Goal: Transaction & Acquisition: Book appointment/travel/reservation

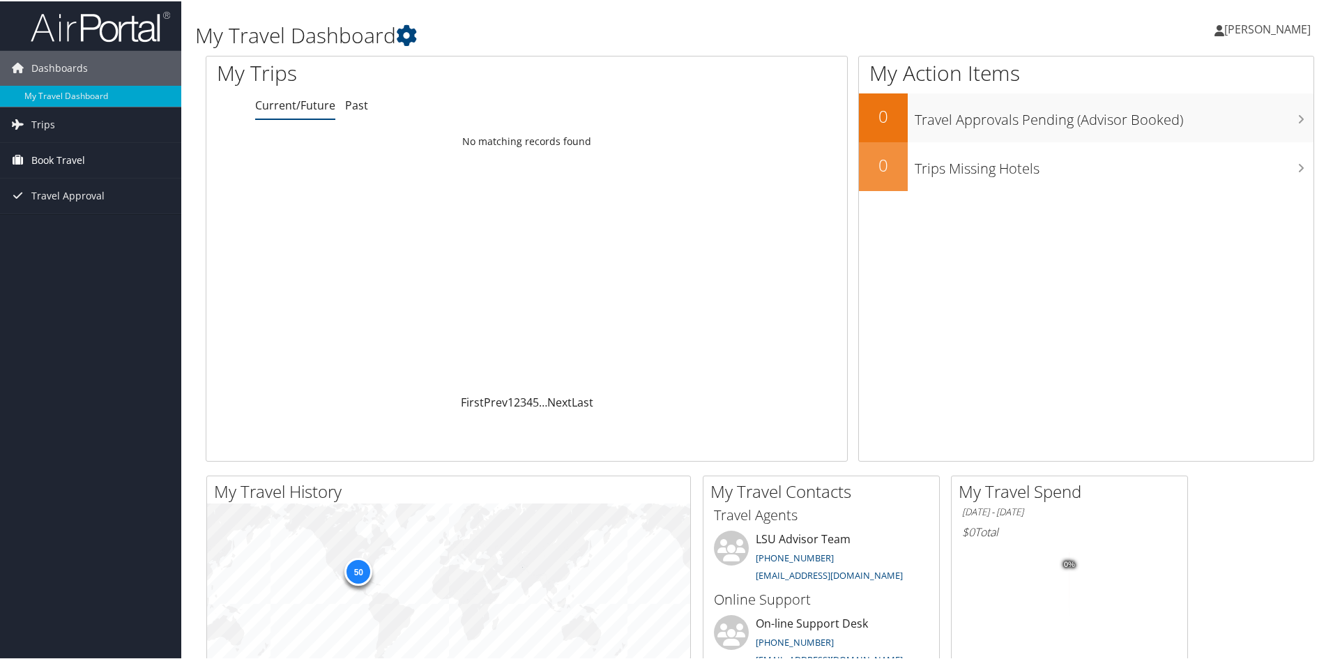
click at [96, 172] on link "Book Travel" at bounding box center [90, 159] width 181 height 35
click at [93, 209] on link "Book/Manage Online Trips" at bounding box center [90, 207] width 181 height 21
click at [1250, 26] on span "[PERSON_NAME]" at bounding box center [1267, 27] width 86 height 15
click at [1217, 238] on link "Sign Out" at bounding box center [1230, 227] width 155 height 24
click at [1228, 17] on link "[PERSON_NAME]" at bounding box center [1269, 28] width 110 height 42
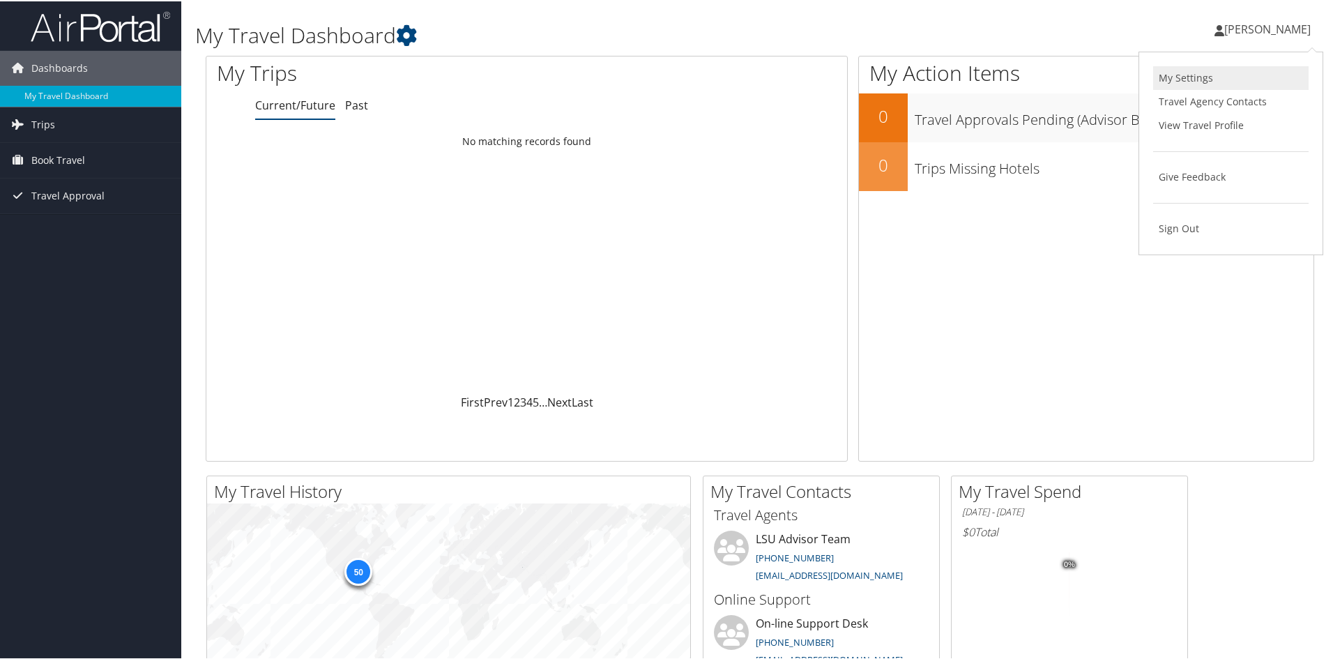
click at [1208, 79] on link "My Settings" at bounding box center [1230, 77] width 155 height 24
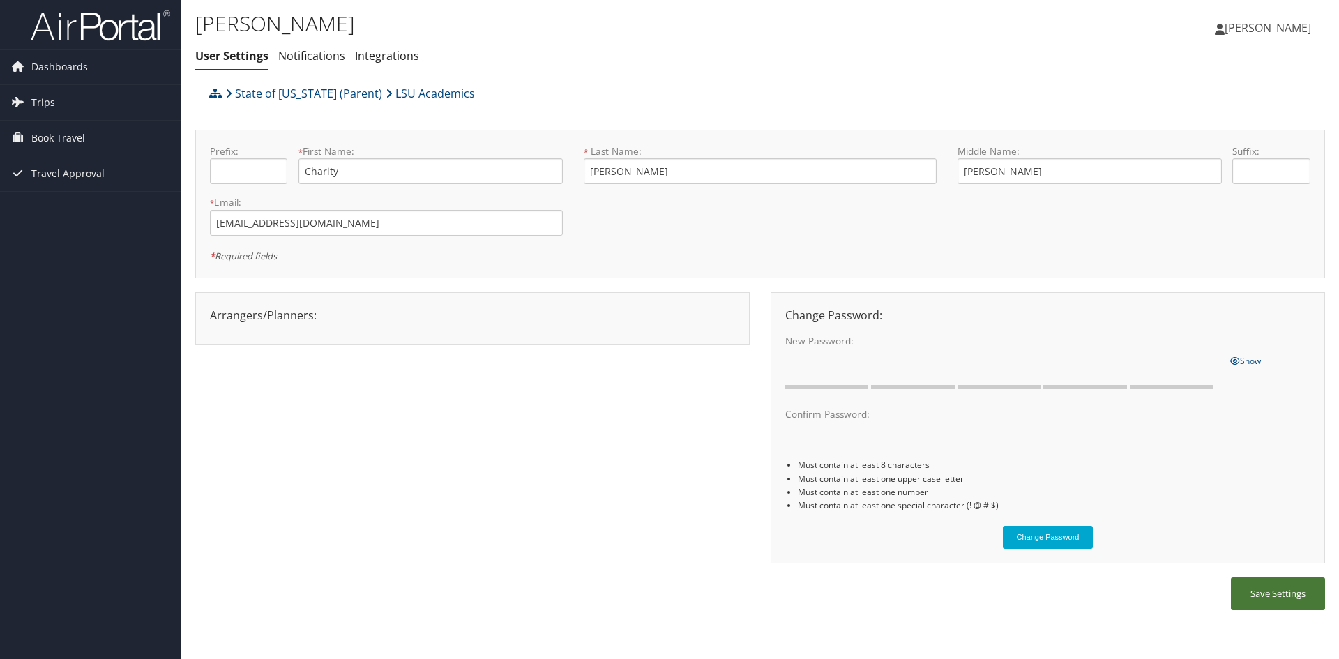
click at [1265, 599] on button "Save Settings" at bounding box center [1278, 593] width 94 height 33
click at [58, 133] on span "Book Travel" at bounding box center [58, 138] width 54 height 35
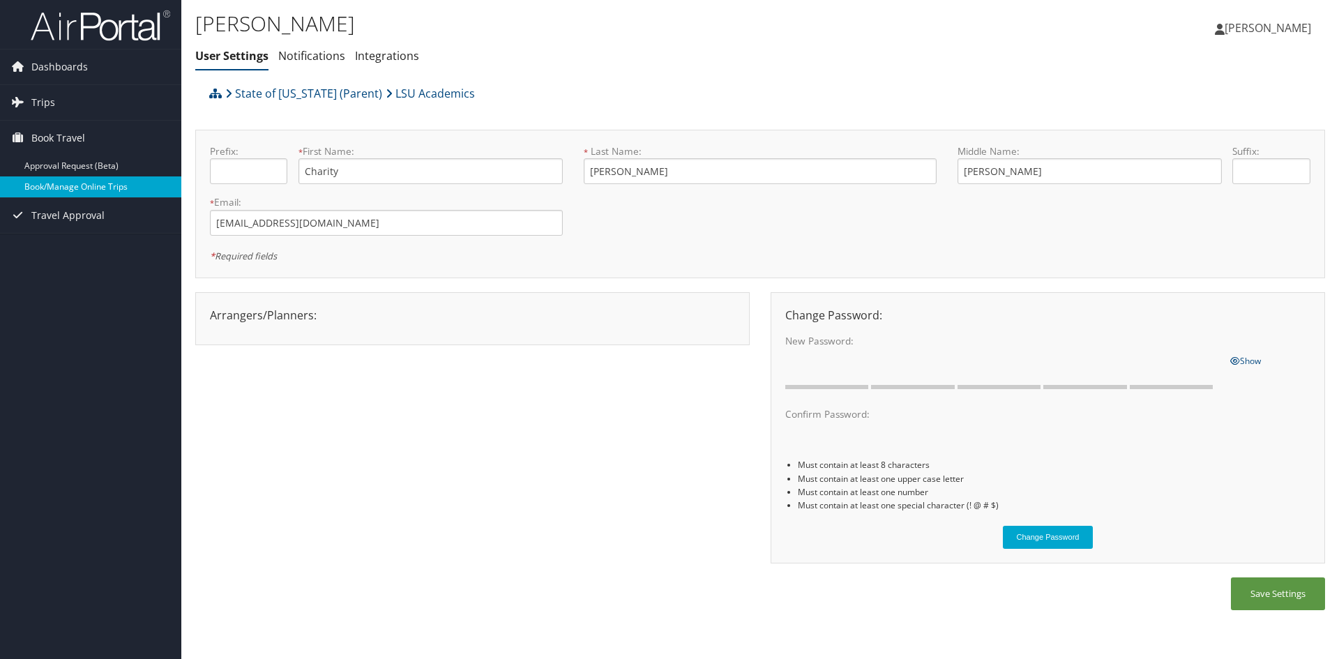
click at [70, 177] on link "Book/Manage Online Trips" at bounding box center [90, 186] width 181 height 21
click at [67, 190] on link "Book/Manage Online Trips" at bounding box center [90, 186] width 181 height 21
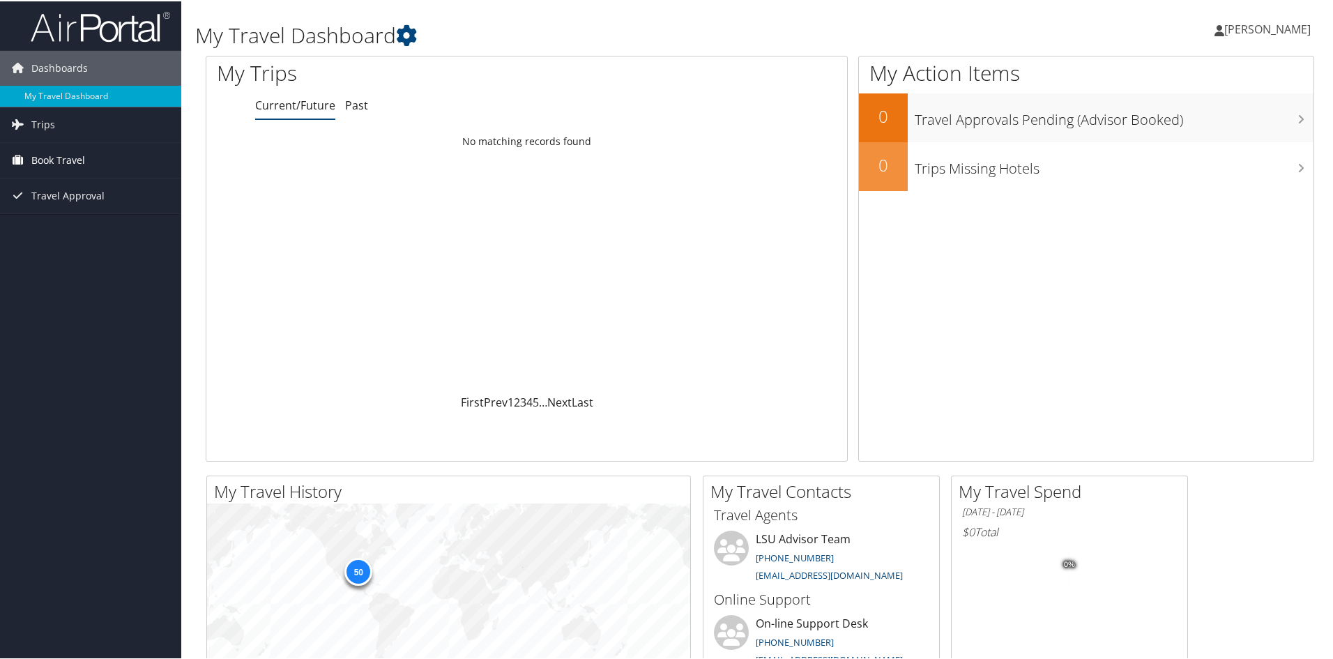
click at [49, 152] on span "Book Travel" at bounding box center [58, 159] width 54 height 35
click at [53, 211] on link "Book/Manage Online Trips" at bounding box center [90, 207] width 181 height 21
click at [84, 201] on link "Book/Manage Online Trips" at bounding box center [90, 207] width 181 height 21
click at [56, 162] on span "Book Travel" at bounding box center [58, 159] width 54 height 35
click at [55, 205] on link "Book/Manage Online Trips" at bounding box center [90, 207] width 181 height 21
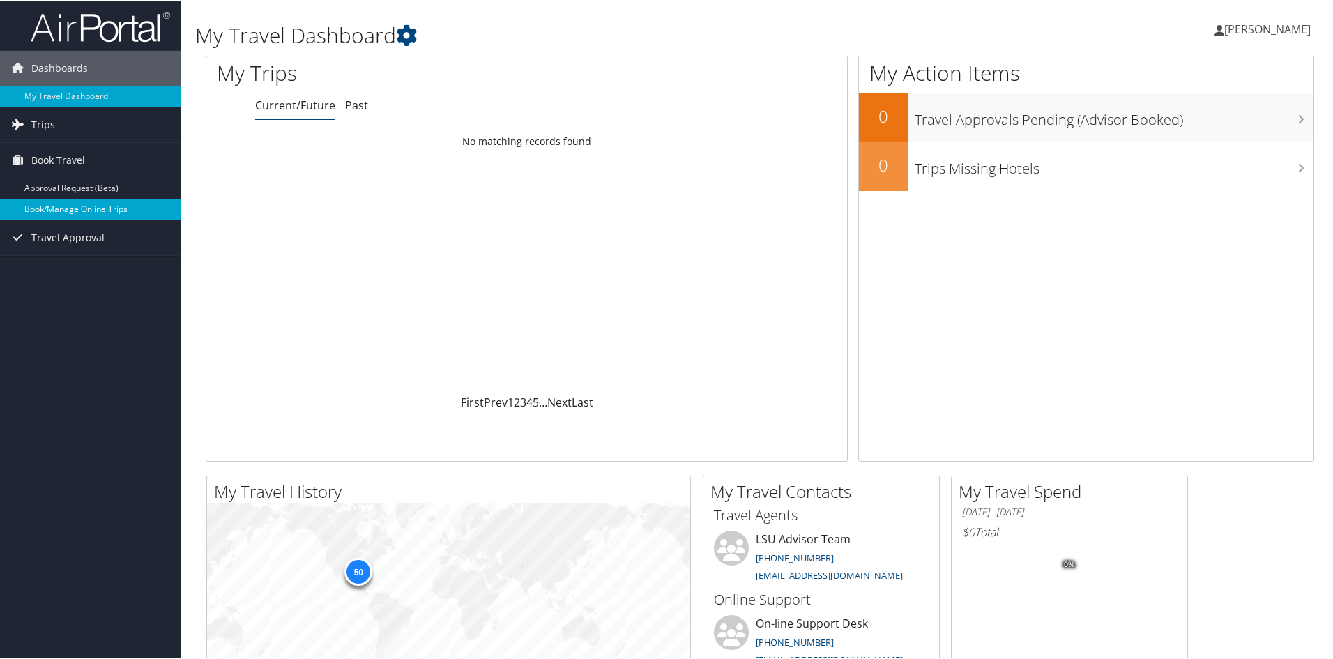
click at [58, 206] on link "Book/Manage Online Trips" at bounding box center [90, 207] width 181 height 21
click at [84, 208] on link "Book/Manage Online Trips" at bounding box center [90, 207] width 181 height 21
click at [61, 212] on link "Book/Manage Online Trips" at bounding box center [90, 207] width 181 height 21
